Goal: Task Accomplishment & Management: Manage account settings

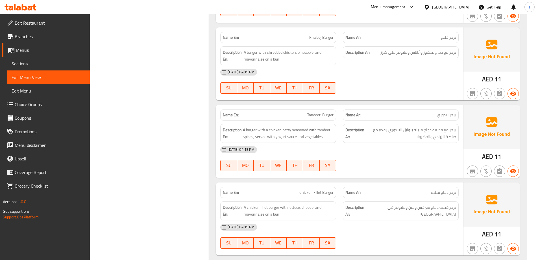
scroll to position [12415, 0]
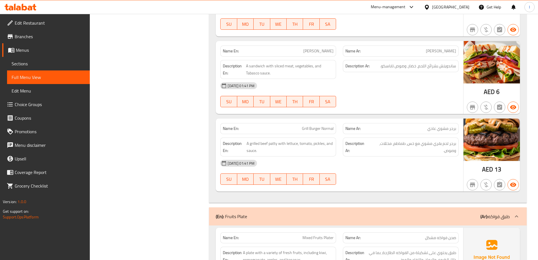
drag, startPoint x: 312, startPoint y: 113, endPoint x: 324, endPoint y: 99, distance: 17.8
copy span "Grill Burger Normal"
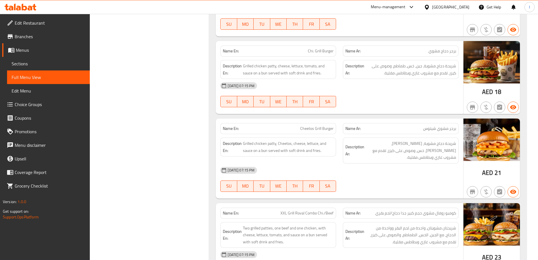
scroll to position [0, 0]
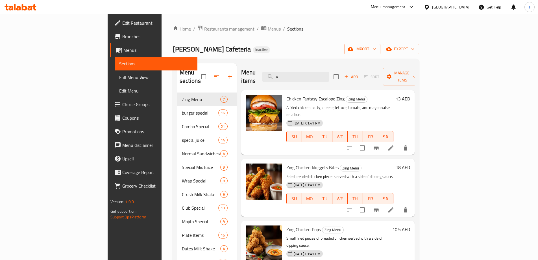
scroll to position [34, 0]
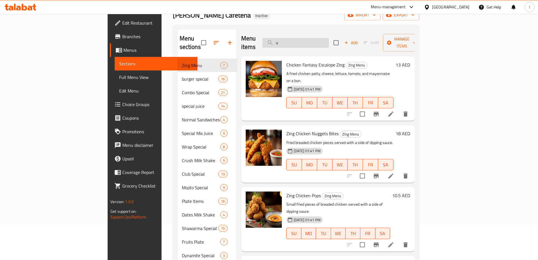
click at [329, 39] on input "v" at bounding box center [296, 43] width 67 height 10
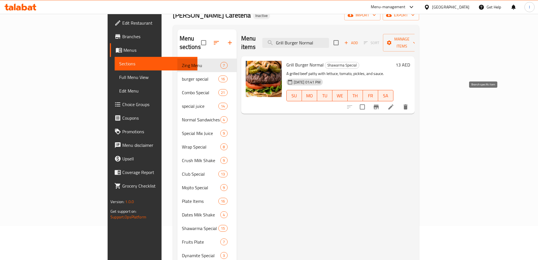
type input "Grill Burger Normal"
click at [394, 104] on icon at bounding box center [391, 106] width 5 height 5
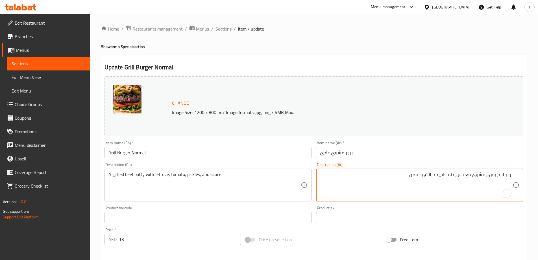
click at [517, 175] on div "برجر لحم بقري مشوي مع خس، طماطم، مخللات، وصوص. Description (Ar)" at bounding box center [419, 184] width 207 height 33
click at [513, 176] on div "برجر لحم بقري مشوي مع خس، طماطم، مخللات، وصوص. Description (Ar)" at bounding box center [419, 184] width 207 height 33
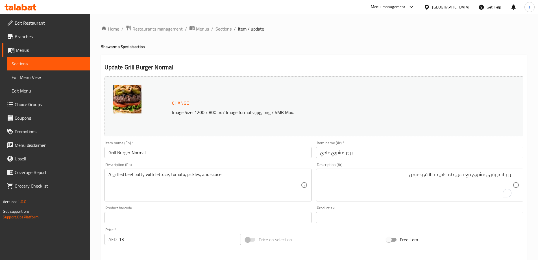
click at [516, 175] on div "برجر لحم بقري مشوي مع خس، طماطم، مخللات، وصوص. Description (Ar)" at bounding box center [419, 184] width 207 height 33
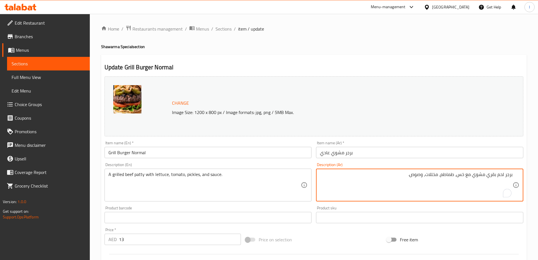
click at [512, 175] on textarea "برجر لحم بقري مشوي مع خس، طماطم، مخللات، وصوص." at bounding box center [416, 185] width 193 height 27
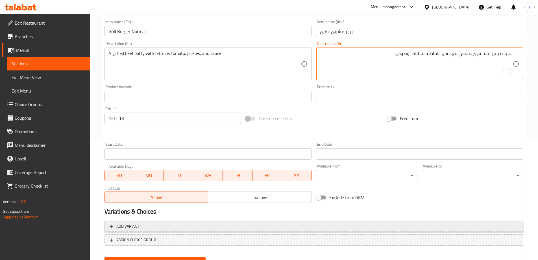
scroll to position [148, 0]
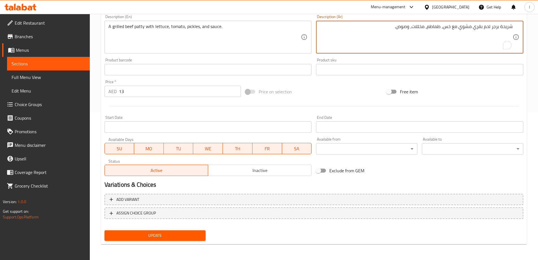
type textarea "شريحة برجر لحم بقري مشوي مع خس، طماطم، مخللات، وصوص."
click at [162, 238] on span "Update" at bounding box center [155, 235] width 92 height 7
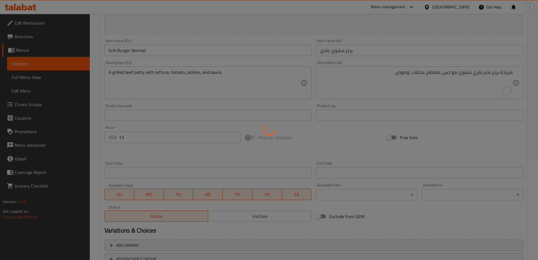
scroll to position [63, 0]
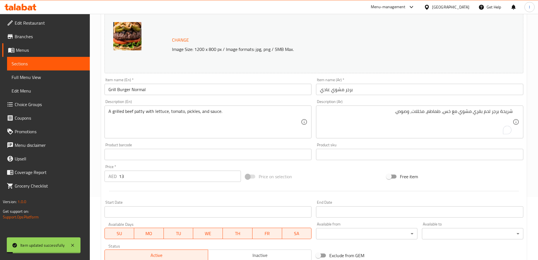
click at [59, 59] on link "Sections" at bounding box center [48, 64] width 83 height 14
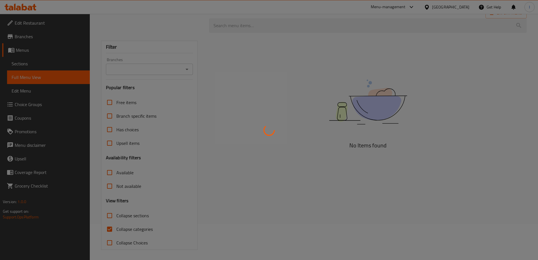
scroll to position [37, 0]
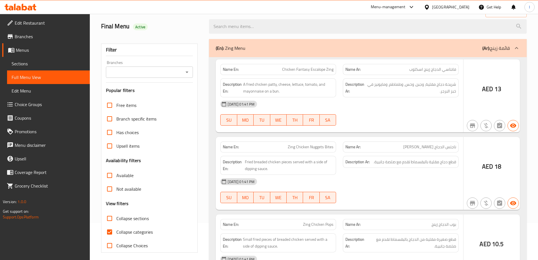
click at [117, 233] on div at bounding box center [269, 130] width 538 height 260
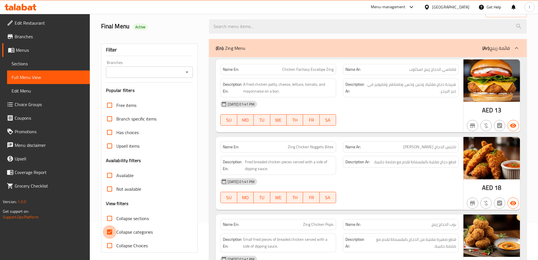
click at [111, 231] on input "Collapse categories" at bounding box center [110, 232] width 14 height 14
checkbox input "false"
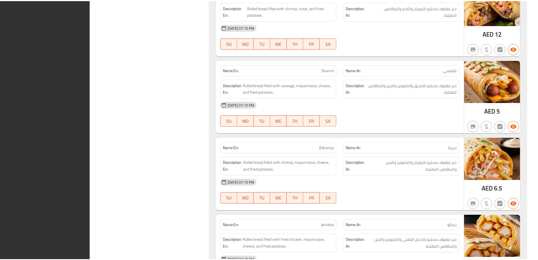
scroll to position [15053, 0]
